Goal: Book appointment/travel/reservation

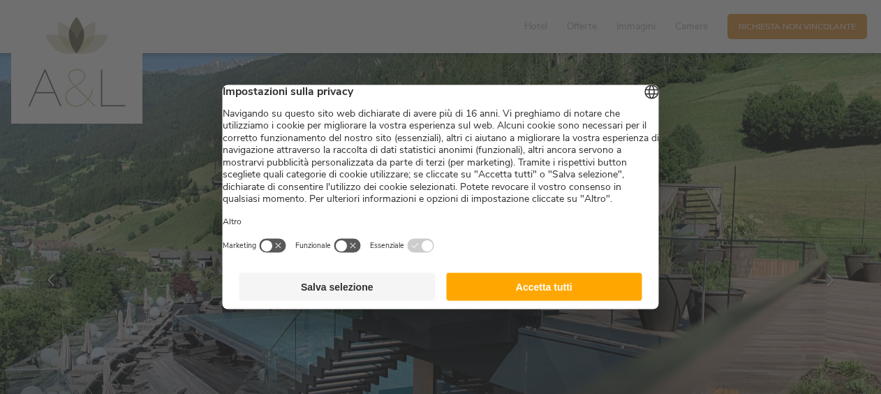
click at [537, 299] on button "Accetta tutti" at bounding box center [544, 287] width 196 height 28
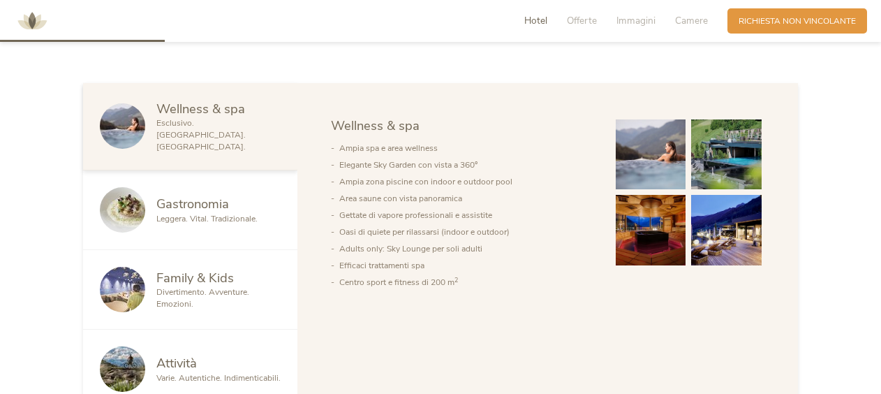
scroll to position [698, 0]
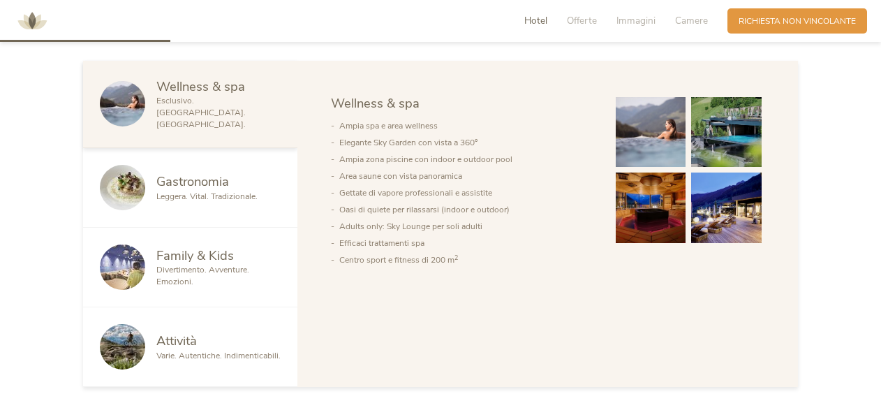
click at [214, 251] on span "Family & Kids" at bounding box center [195, 254] width 78 height 17
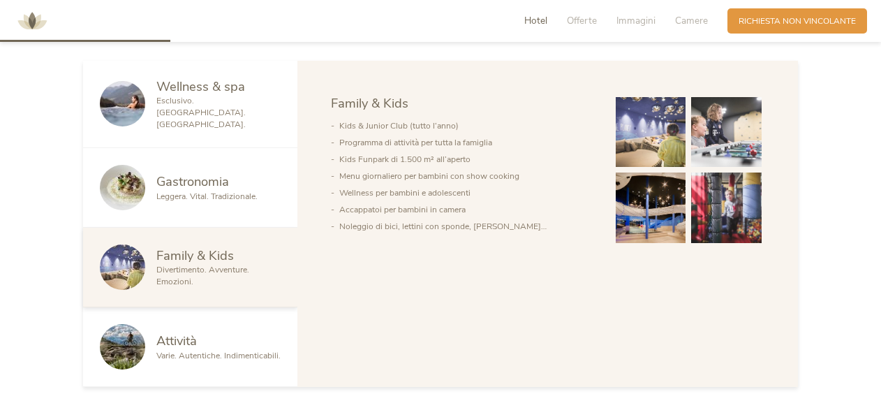
click at [637, 145] on img at bounding box center [651, 132] width 71 height 71
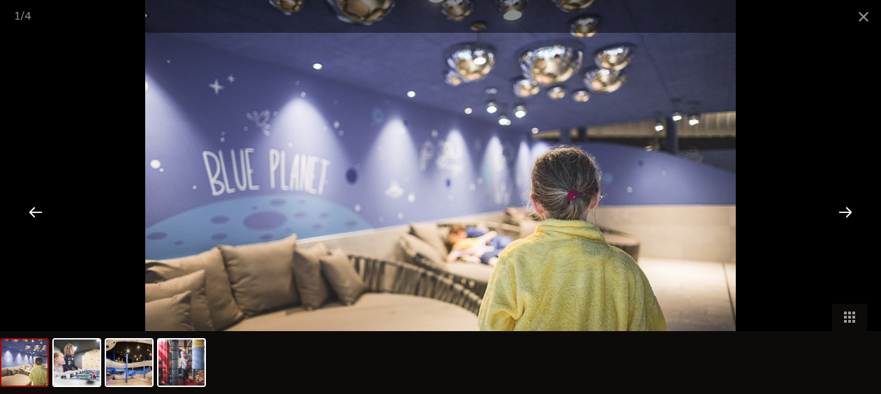
click at [846, 214] on div at bounding box center [845, 211] width 43 height 43
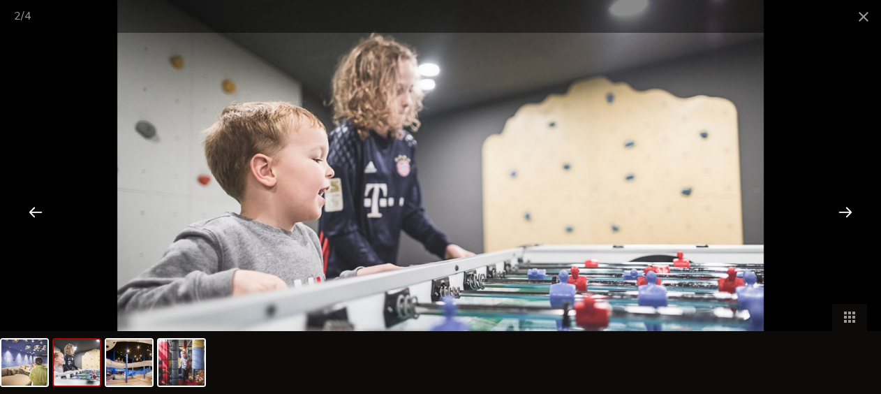
click at [846, 214] on div at bounding box center [845, 211] width 43 height 43
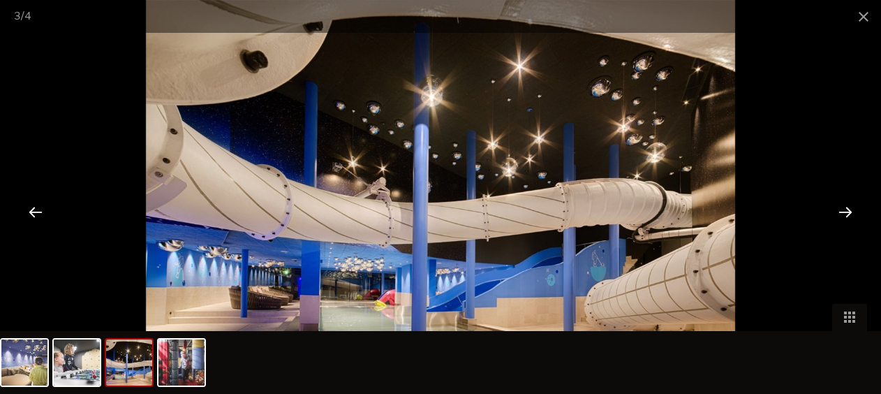
click at [846, 214] on div at bounding box center [845, 211] width 43 height 43
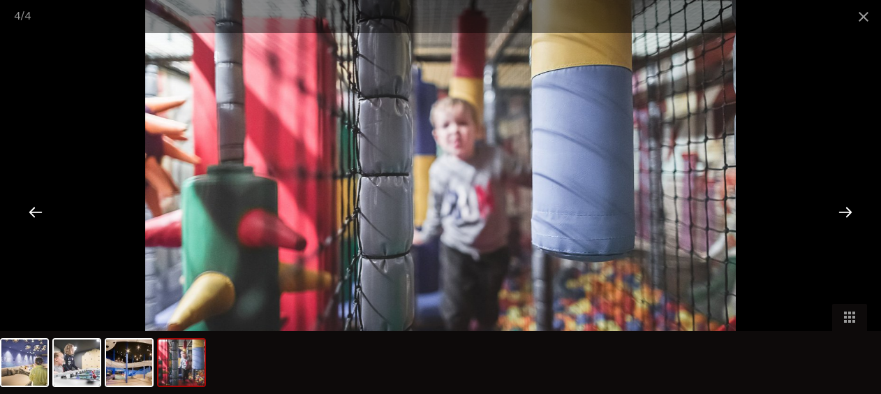
click at [846, 214] on div at bounding box center [845, 211] width 43 height 43
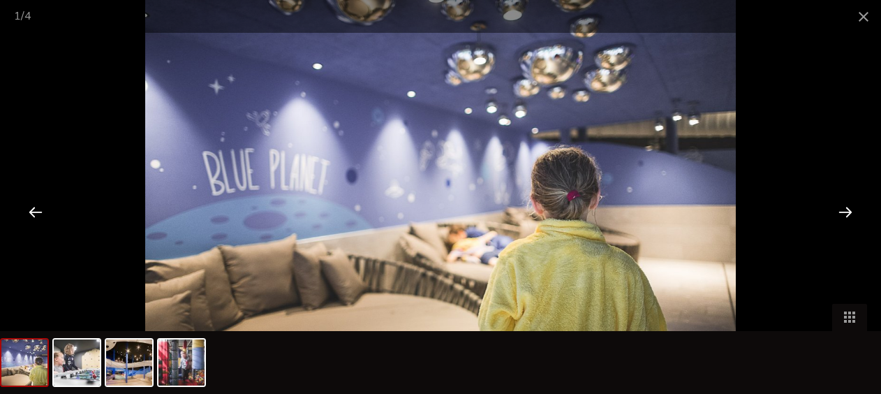
click at [846, 214] on div at bounding box center [845, 211] width 43 height 43
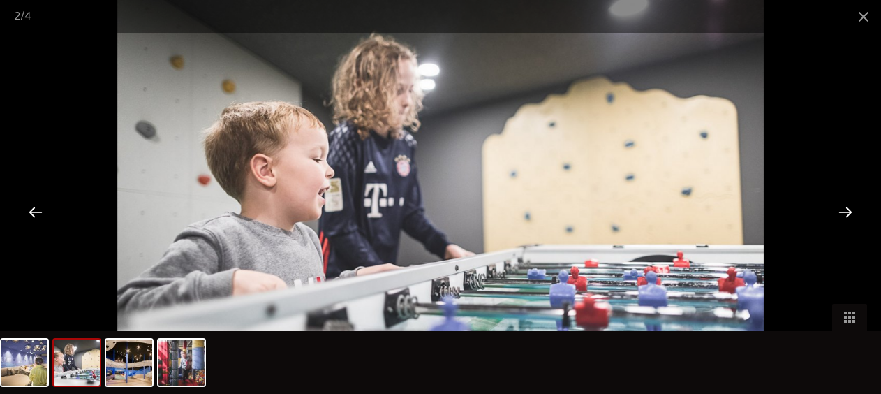
click at [846, 214] on div at bounding box center [845, 211] width 43 height 43
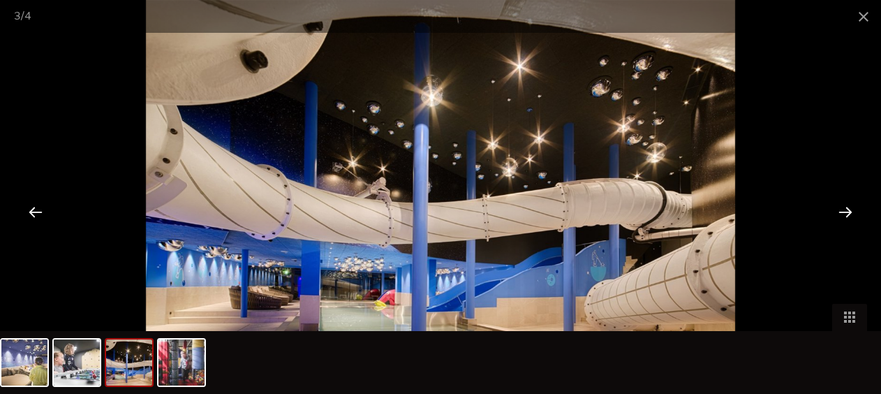
click at [846, 214] on div at bounding box center [845, 211] width 43 height 43
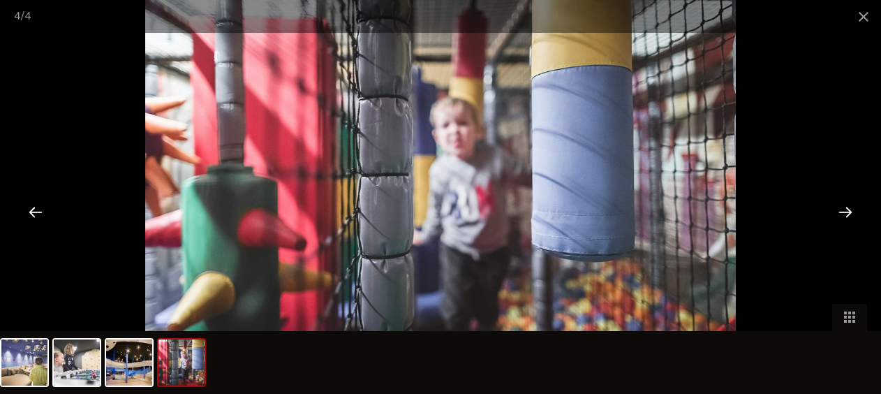
scroll to position [977, 0]
drag, startPoint x: 861, startPoint y: 15, endPoint x: 853, endPoint y: 27, distance: 15.1
click at [862, 15] on span at bounding box center [863, 16] width 35 height 33
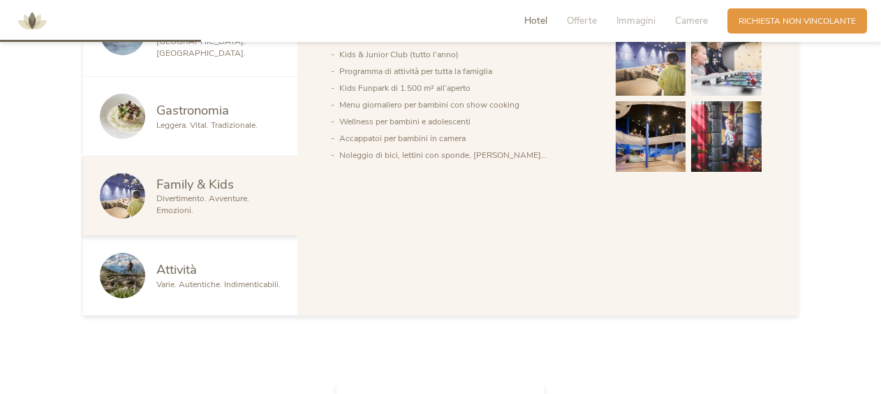
scroll to position [838, 0]
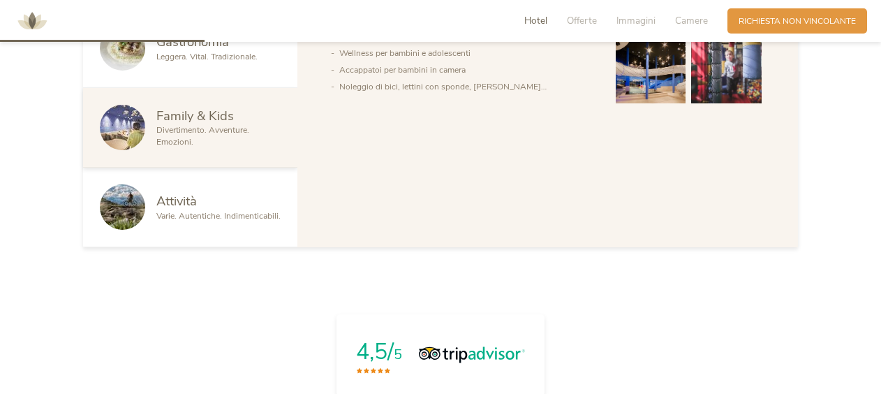
click at [233, 197] on div "Attività" at bounding box center [218, 201] width 124 height 18
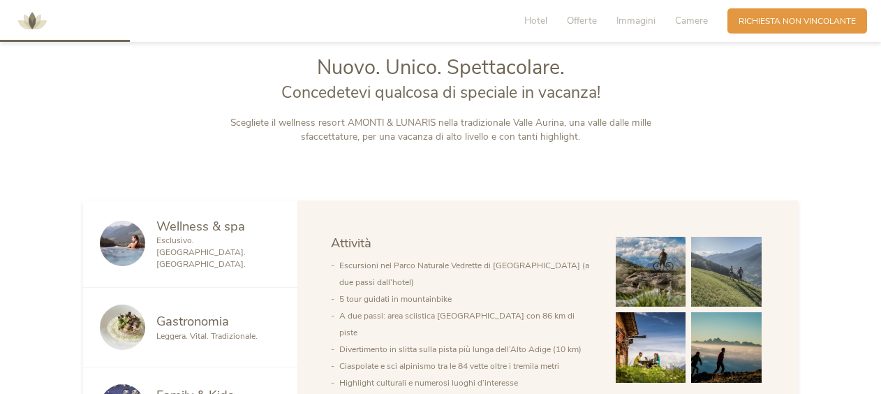
scroll to position [279, 0]
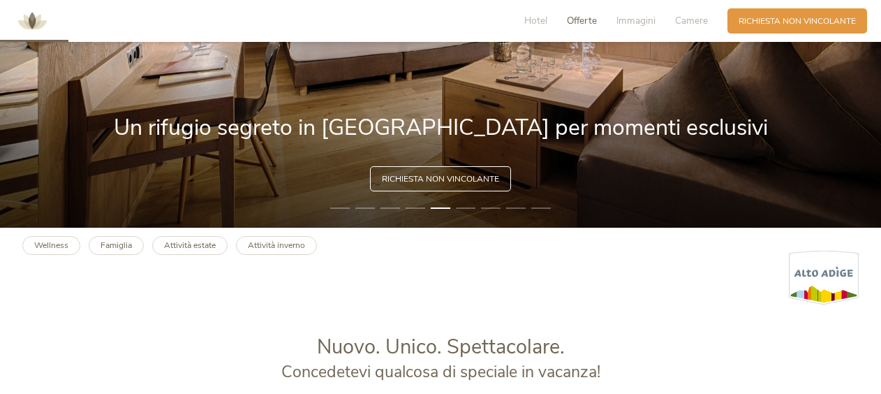
click at [581, 21] on span "Offerte" at bounding box center [582, 20] width 30 height 13
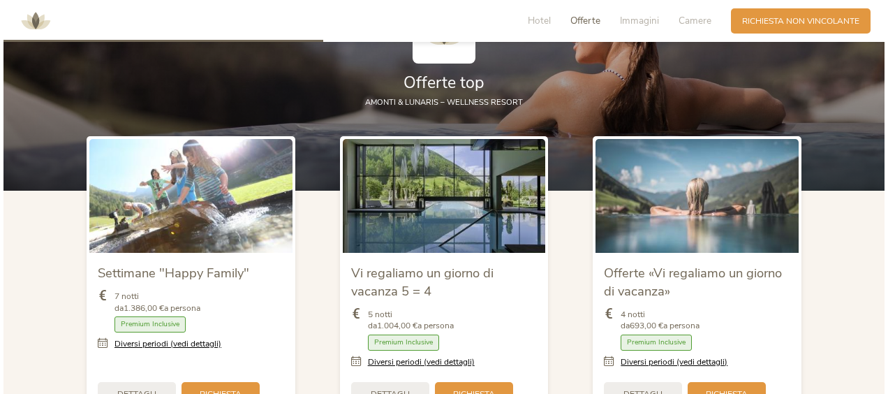
scroll to position [1375, 0]
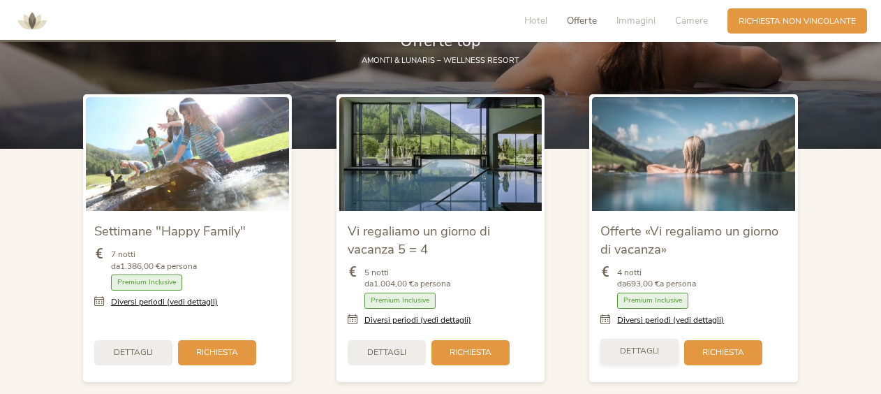
click at [628, 347] on span "Dettagli" at bounding box center [639, 351] width 39 height 12
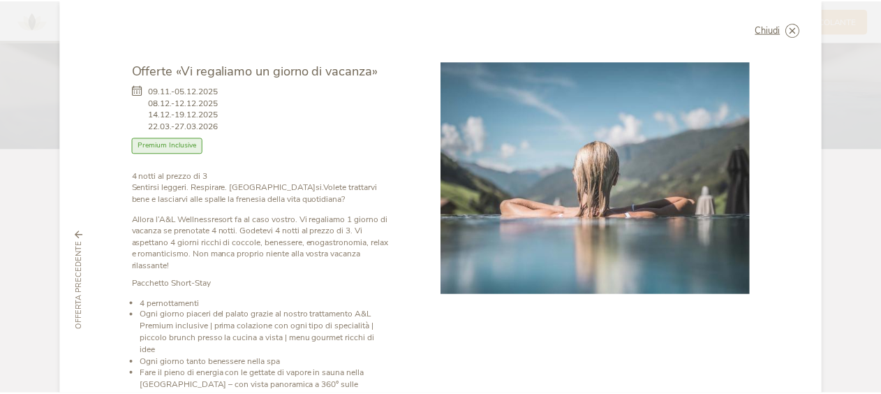
scroll to position [0, 0]
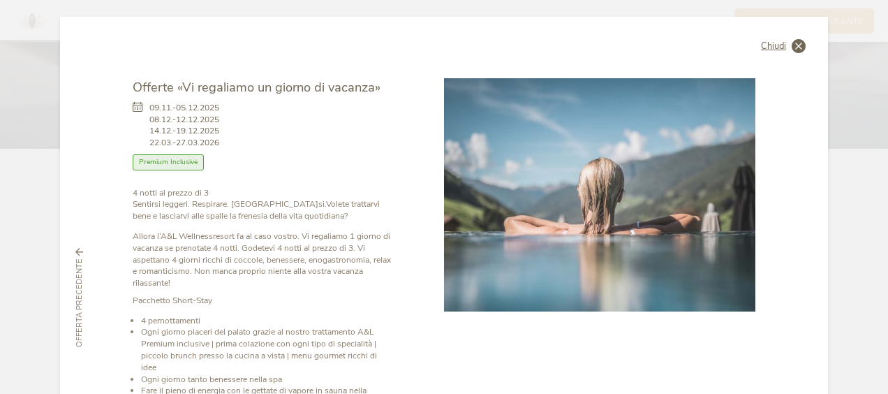
click at [797, 40] on icon at bounding box center [799, 46] width 14 height 14
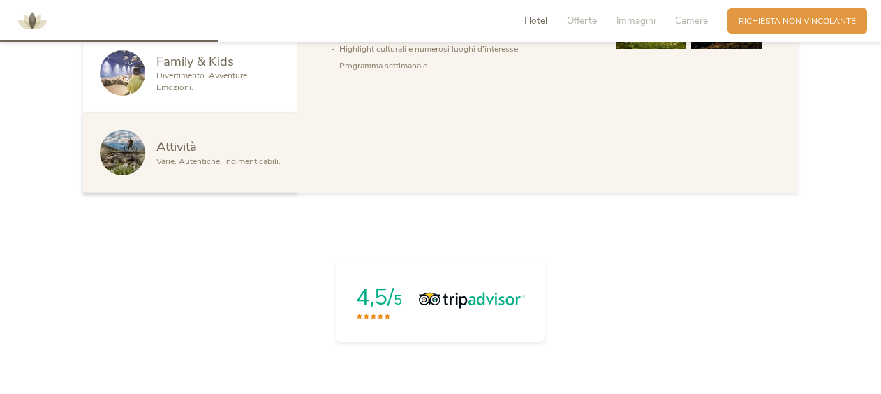
scroll to position [887, 0]
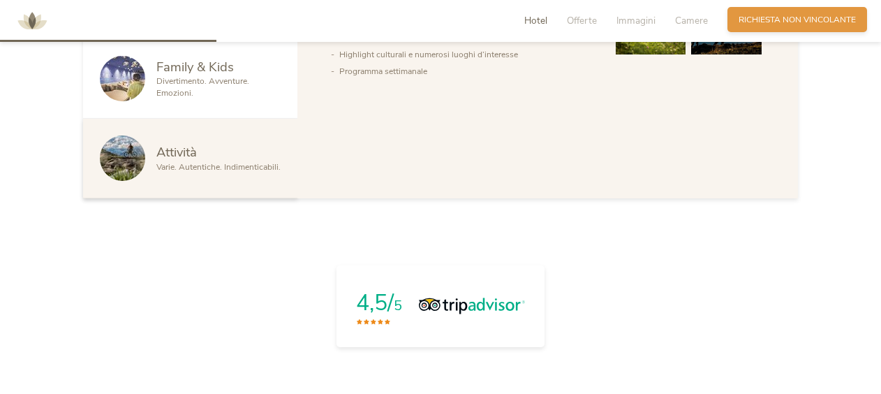
click at [799, 18] on span "Richiesta non vincolante" at bounding box center [797, 20] width 117 height 12
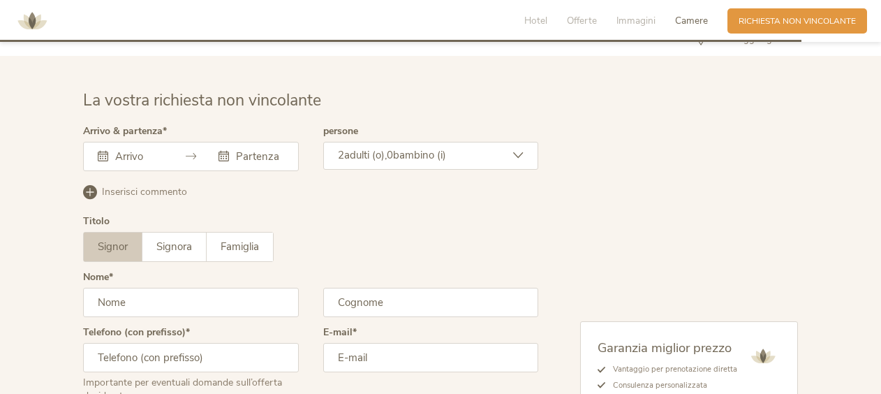
scroll to position [3460, 0]
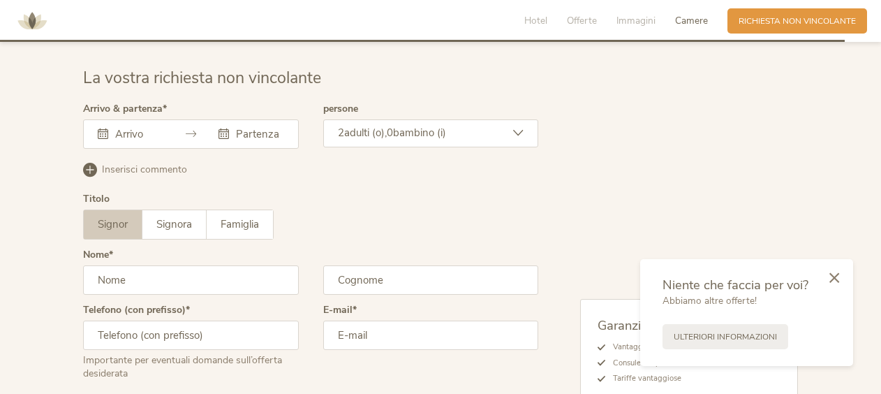
click at [139, 127] on input "text" at bounding box center [137, 134] width 51 height 14
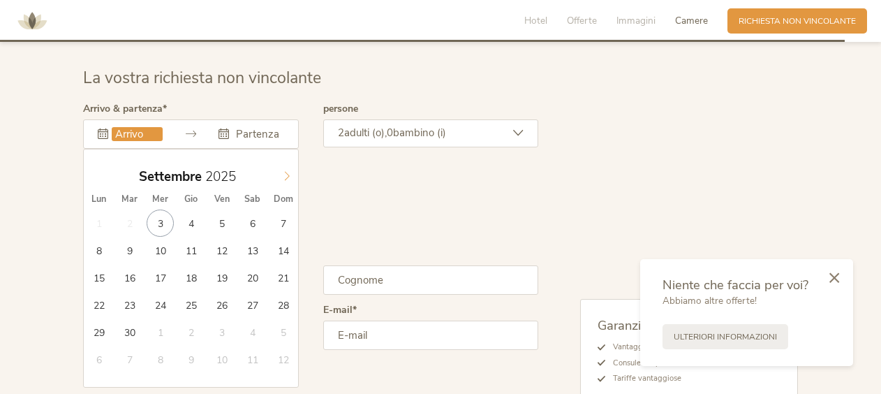
click at [290, 171] on icon at bounding box center [287, 176] width 10 height 10
type input "[DATE]"
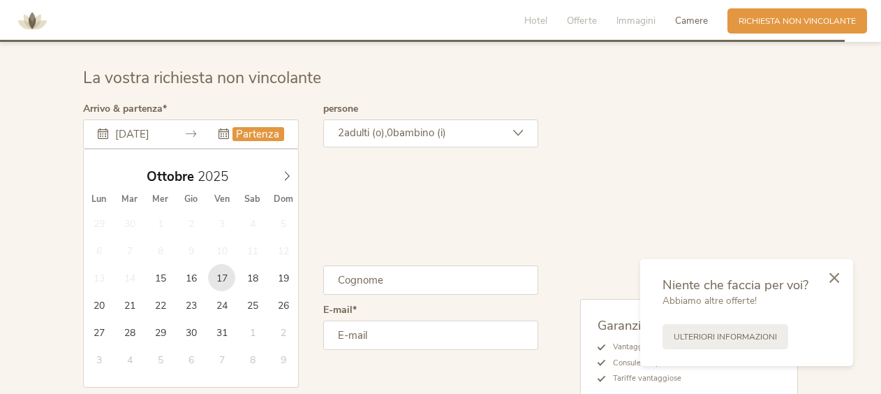
type input "[DATE]"
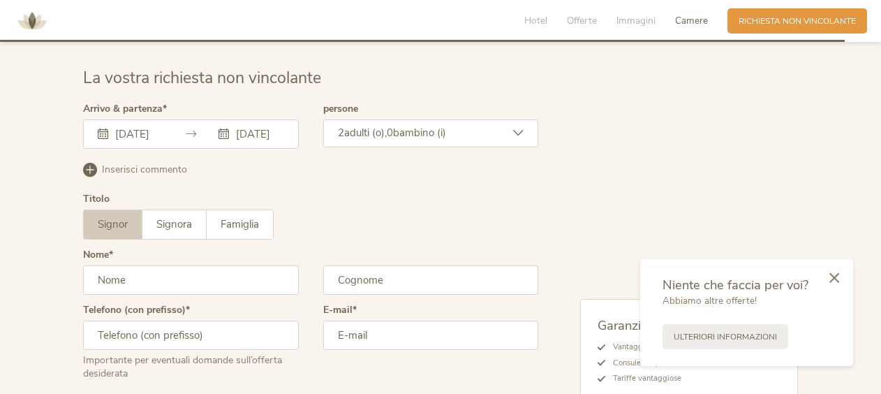
scroll to position [0, 0]
click at [515, 128] on icon at bounding box center [518, 133] width 10 height 10
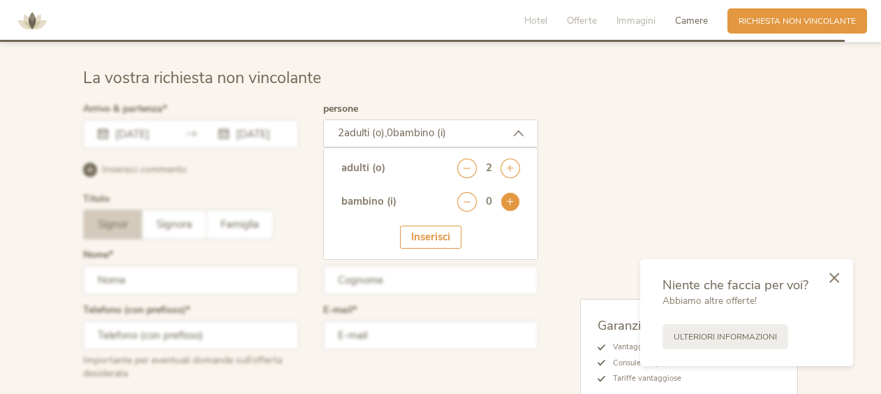
click at [504, 192] on icon at bounding box center [511, 202] width 20 height 20
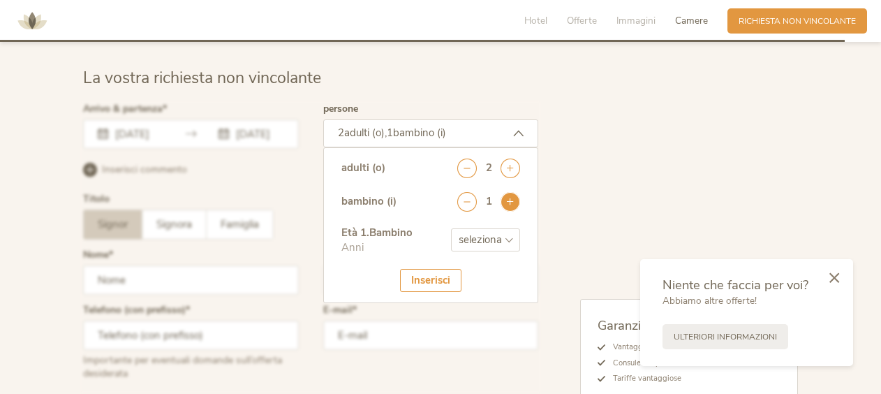
click at [504, 192] on icon at bounding box center [511, 202] width 20 height 20
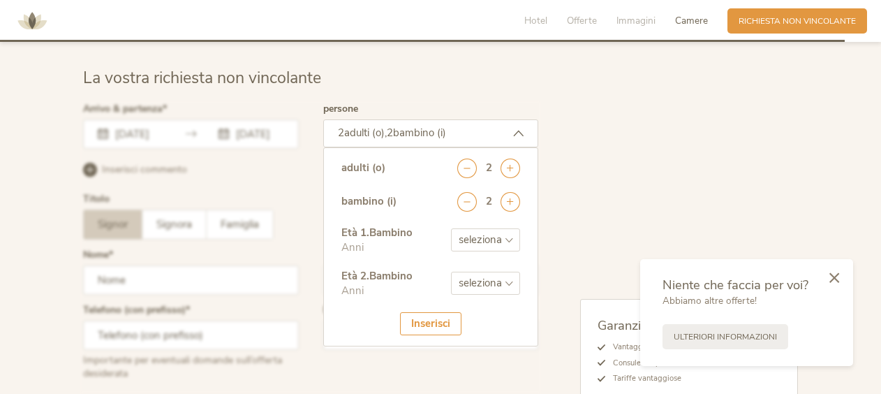
click at [493, 228] on select "seleziona 0 1 2 3 4 5 6 7 8 9 10 11 12 13 14 15 16 17" at bounding box center [485, 239] width 69 height 23
select select "4"
click at [451, 228] on select "seleziona 0 1 2 3 4 5 6 7 8 9 10 11 12 13 14 15 16 17" at bounding box center [485, 239] width 69 height 23
click at [512, 272] on select "seleziona 0 1 2 3 4 5 6 7 8 9 10 11 12 13 14 15 16 17" at bounding box center [485, 283] width 69 height 23
select select "7"
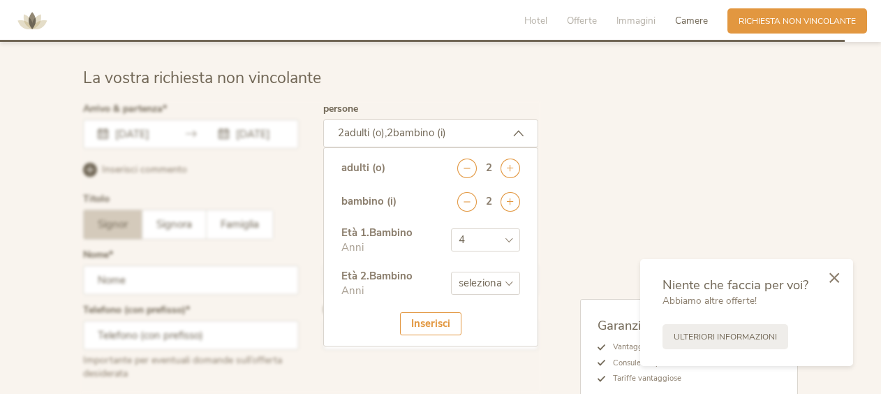
click at [451, 272] on select "seleziona 0 1 2 3 4 5 6 7 8 9 10 11 12 13 14 15 16 17" at bounding box center [485, 283] width 69 height 23
click at [438, 318] on div "Inserisci" at bounding box center [430, 323] width 61 height 23
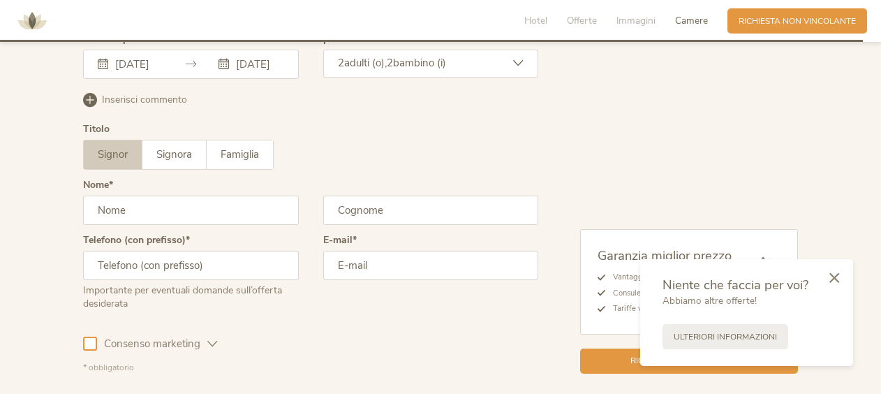
scroll to position [3600, 0]
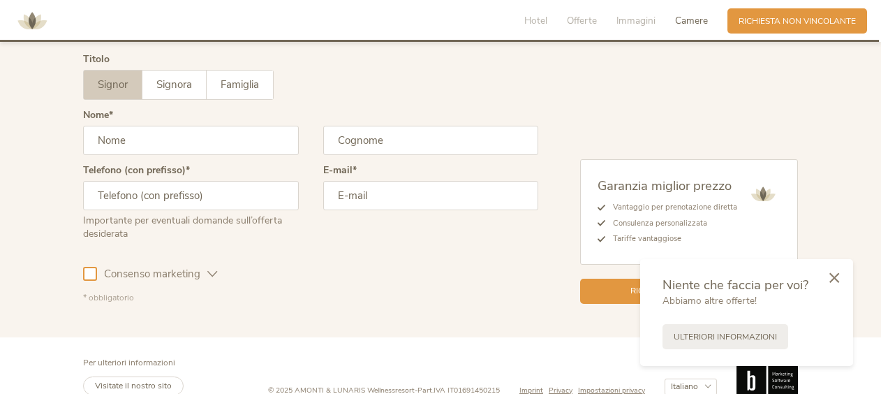
click at [209, 126] on input "text" at bounding box center [191, 140] width 216 height 29
click at [216, 130] on input "text" at bounding box center [191, 140] width 216 height 29
type input "valentino"
click at [404, 133] on input "text" at bounding box center [431, 140] width 216 height 29
type input "mirto"
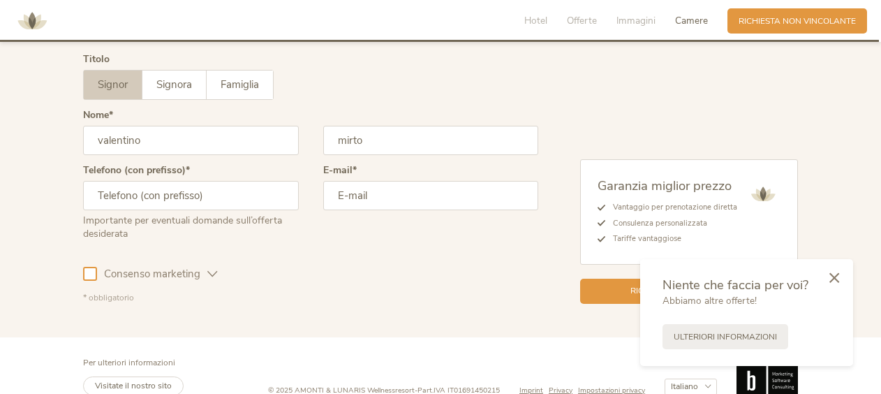
click at [264, 182] on input "text" at bounding box center [191, 195] width 216 height 29
type input "3205660913"
click at [436, 181] on input "email" at bounding box center [431, 195] width 216 height 29
type input "[EMAIL_ADDRESS][DOMAIN_NAME]"
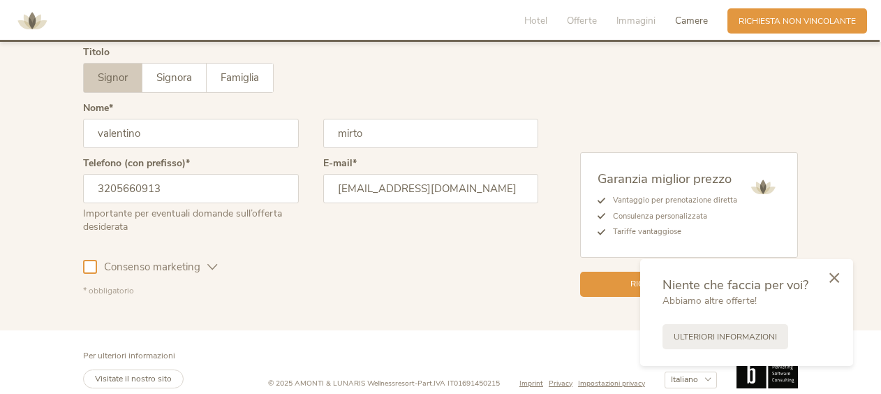
scroll to position [3609, 0]
click at [837, 276] on icon at bounding box center [834, 276] width 10 height 10
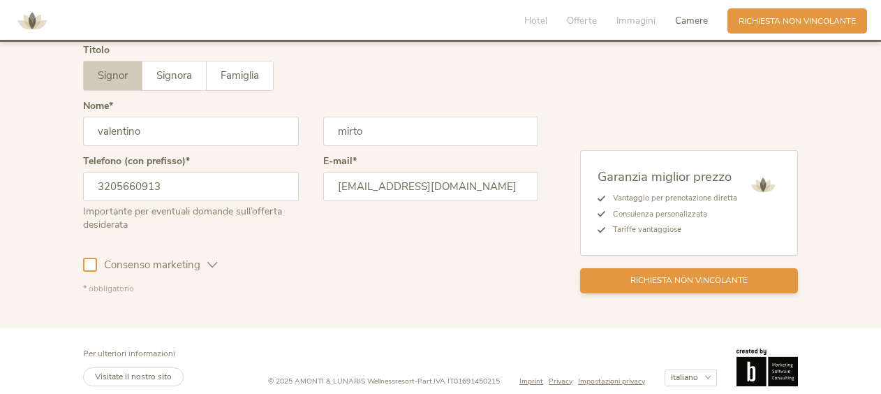
click at [691, 274] on span "Richiesta non vincolante" at bounding box center [688, 280] width 117 height 12
